Goal: Navigation & Orientation: Locate item on page

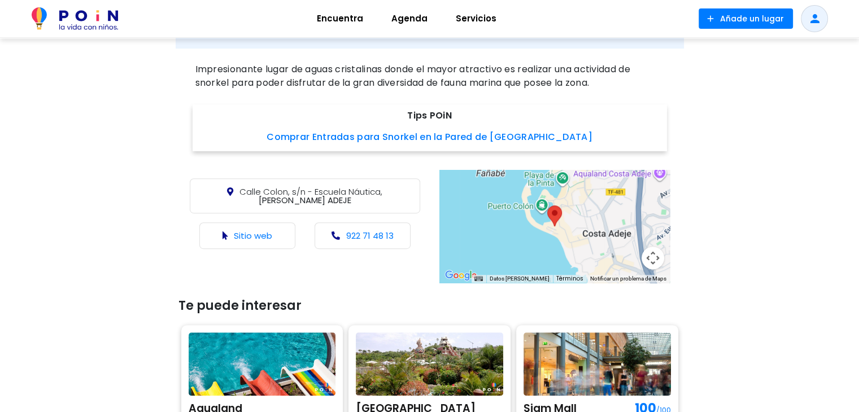
scroll to position [446, 0]
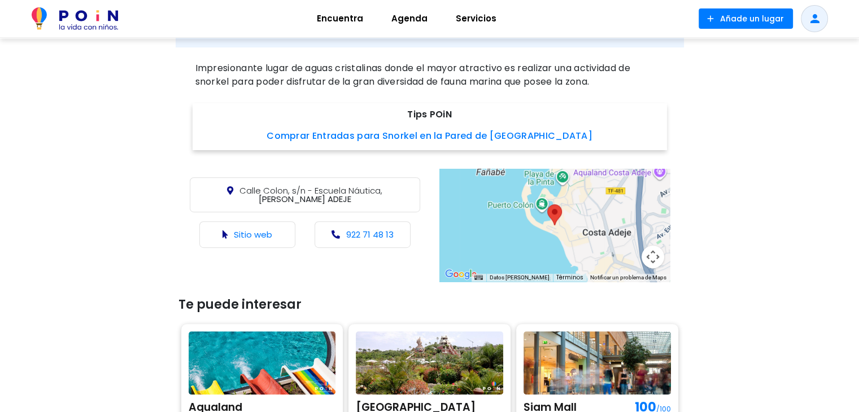
click at [654, 254] on button "Controles de visualización del mapa" at bounding box center [653, 257] width 23 height 23
click at [629, 199] on button "Ampliar" at bounding box center [625, 200] width 23 height 23
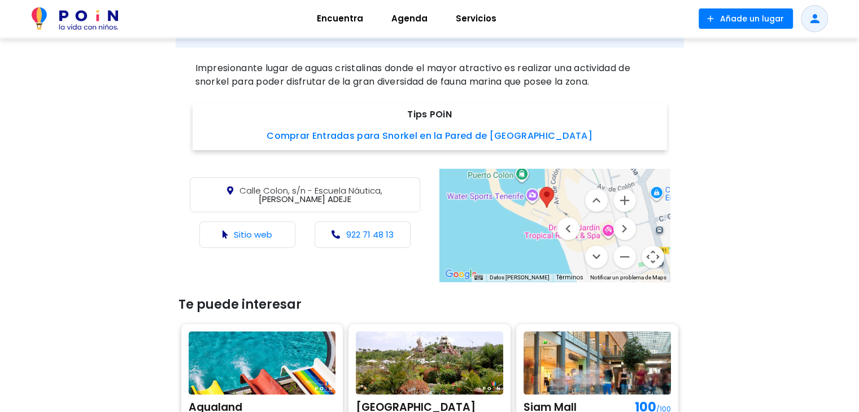
drag, startPoint x: 501, startPoint y: 231, endPoint x: 497, endPoint y: 213, distance: 18.4
click at [497, 213] on div at bounding box center [555, 225] width 230 height 113
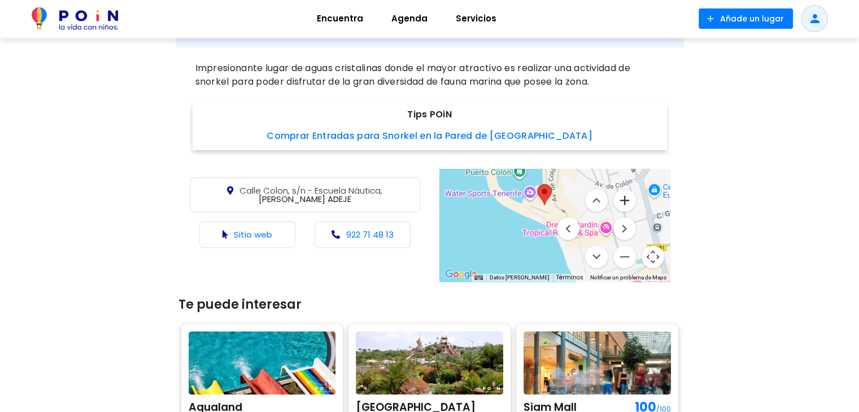
click at [632, 202] on button "Ampliar" at bounding box center [625, 200] width 23 height 23
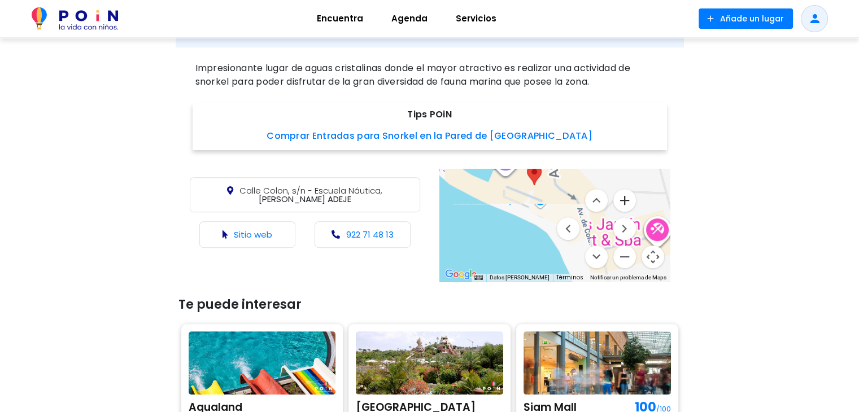
click at [632, 202] on button "Ampliar" at bounding box center [625, 200] width 23 height 23
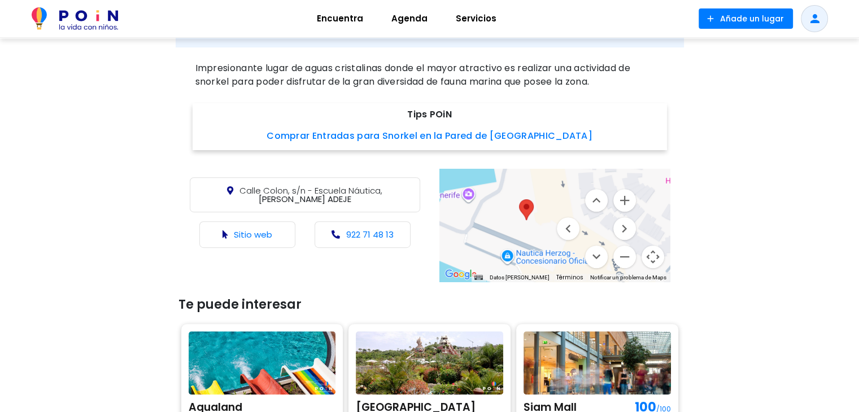
drag, startPoint x: 542, startPoint y: 190, endPoint x: 552, endPoint y: 251, distance: 61.9
click at [552, 251] on div at bounding box center [555, 225] width 230 height 113
click at [619, 193] on button "Ampliar" at bounding box center [625, 200] width 23 height 23
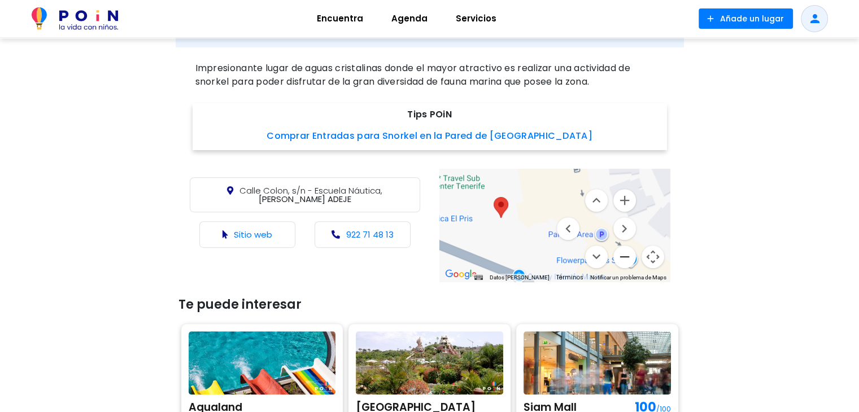
click at [625, 260] on button "Reducir" at bounding box center [625, 257] width 23 height 23
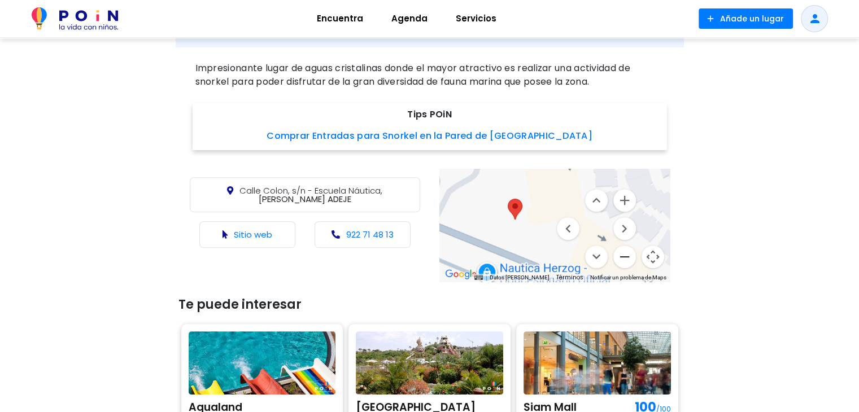
click at [625, 260] on button "Reducir" at bounding box center [625, 257] width 23 height 23
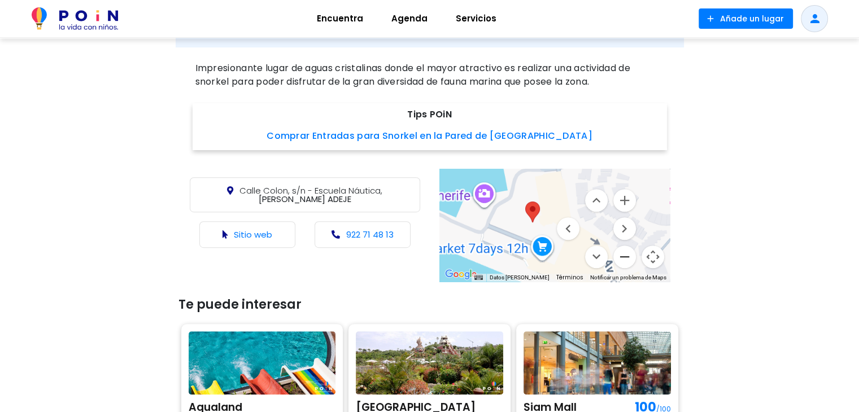
click at [625, 260] on button "Reducir" at bounding box center [625, 257] width 23 height 23
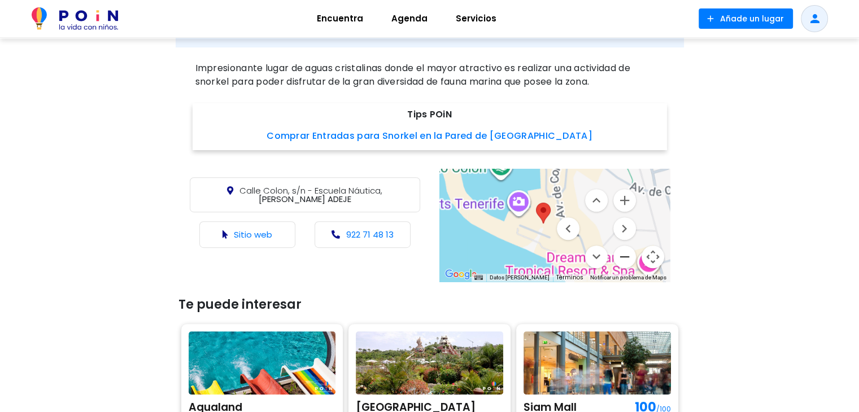
click at [625, 260] on button "Reducir" at bounding box center [625, 257] width 23 height 23
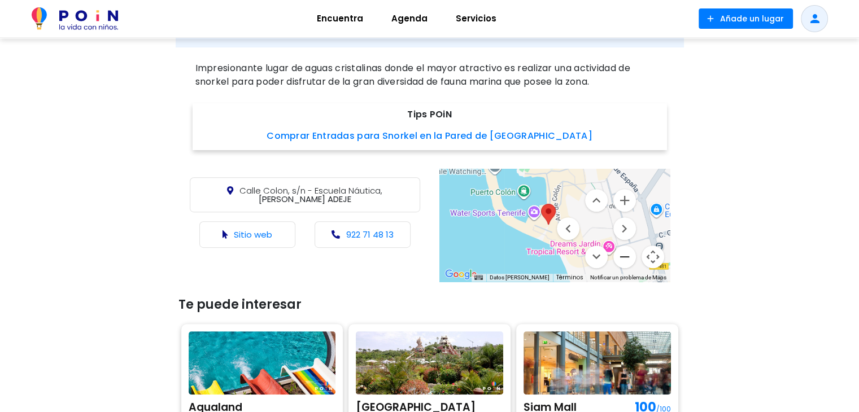
click at [625, 260] on button "Reducir" at bounding box center [625, 257] width 23 height 23
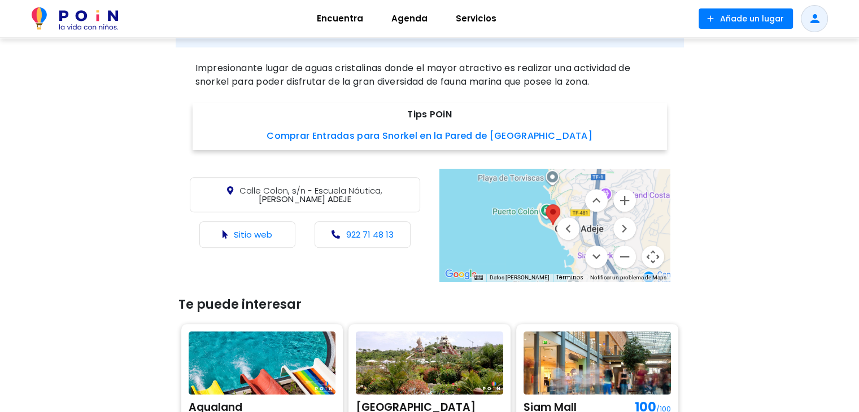
click at [781, 229] on div "< Lugares / Planes en familia Pared de El Palmar Turismo con niños share Compar…" at bounding box center [429, 142] width 859 height 1100
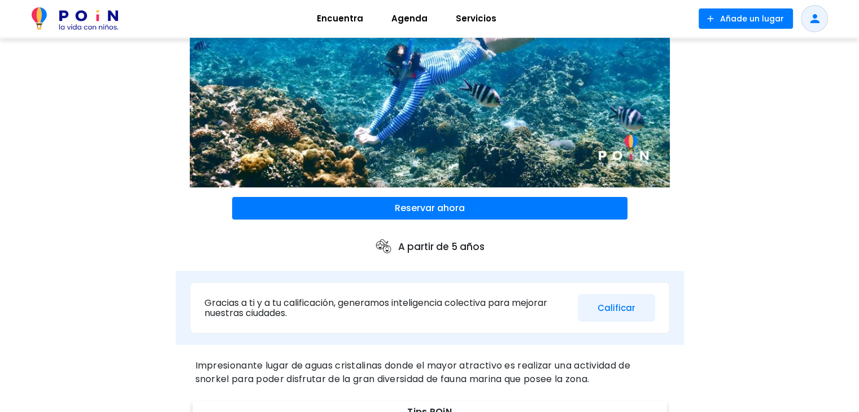
scroll to position [87, 0]
